Goal: Task Accomplishment & Management: Use online tool/utility

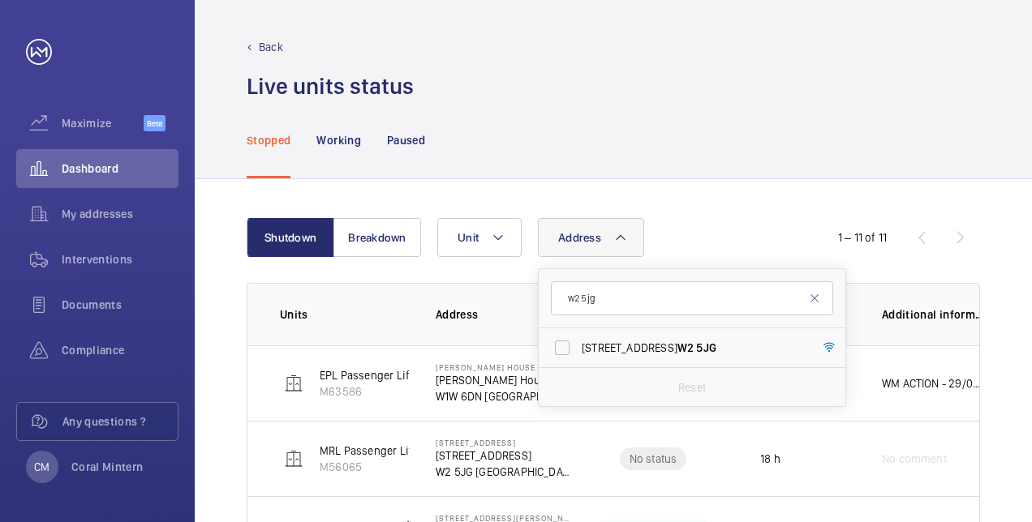
click at [565, 290] on input "w2 5jg" at bounding box center [692, 299] width 282 height 34
type input "e15 2gg"
click at [630, 337] on label "[GEOGRAPHIC_DATA] - High [STREET_ADDRESS]" at bounding box center [680, 348] width 282 height 39
click at [578, 337] on input "[GEOGRAPHIC_DATA] - High [STREET_ADDRESS]" at bounding box center [562, 348] width 32 height 32
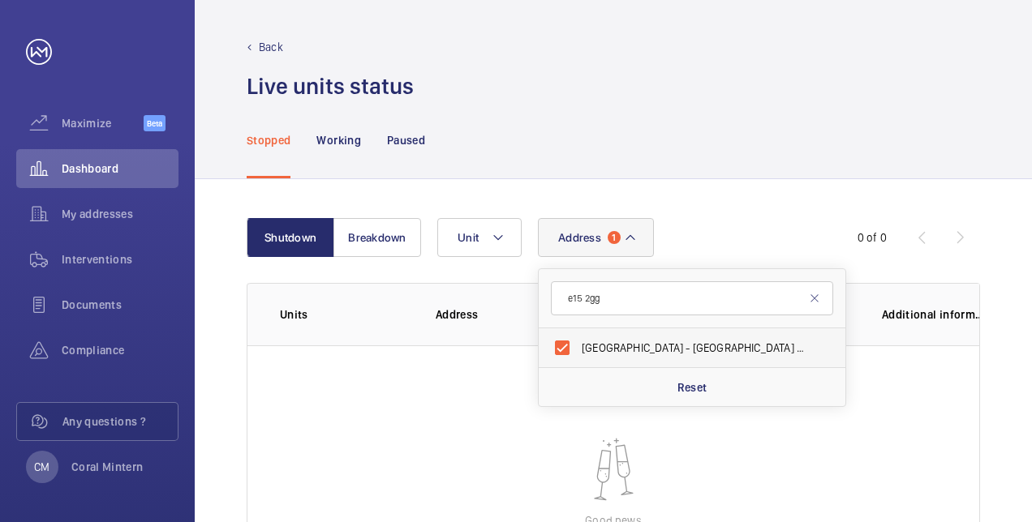
click at [646, 341] on span "[GEOGRAPHIC_DATA] - High [STREET_ADDRESS]" at bounding box center [693, 348] width 223 height 16
click at [578, 341] on input "[GEOGRAPHIC_DATA] - High [STREET_ADDRESS]" at bounding box center [562, 348] width 32 height 32
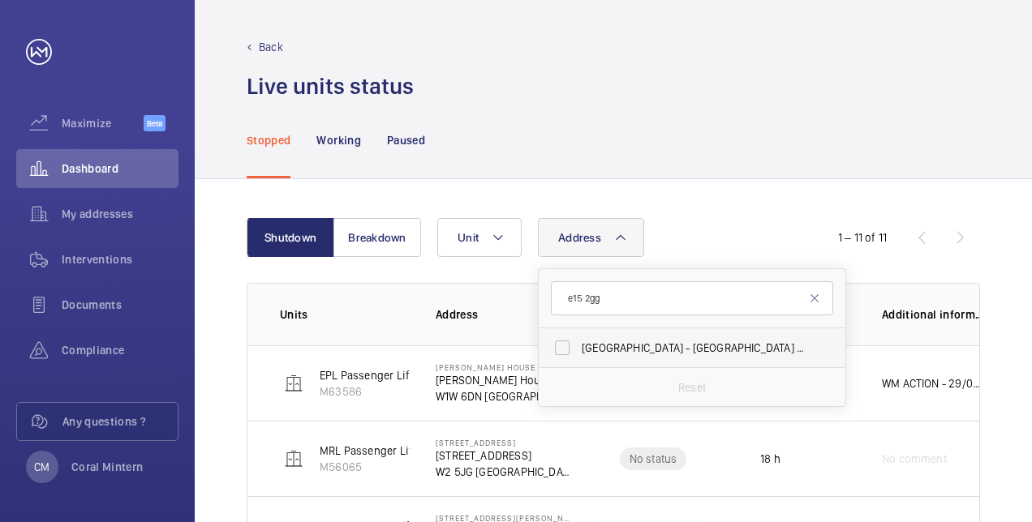
click at [639, 344] on span "[GEOGRAPHIC_DATA] - High [STREET_ADDRESS]" at bounding box center [693, 348] width 223 height 16
click at [578, 344] on input "[GEOGRAPHIC_DATA] - High [STREET_ADDRESS]" at bounding box center [562, 348] width 32 height 32
checkbox input "true"
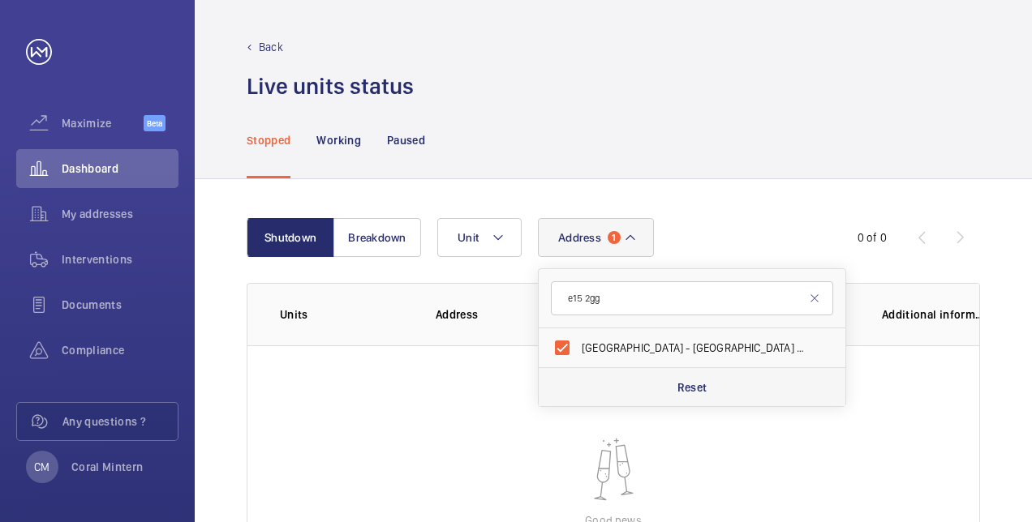
click at [663, 369] on div "Reset" at bounding box center [692, 386] width 307 height 39
